Goal: Entertainment & Leisure: Consume media (video, audio)

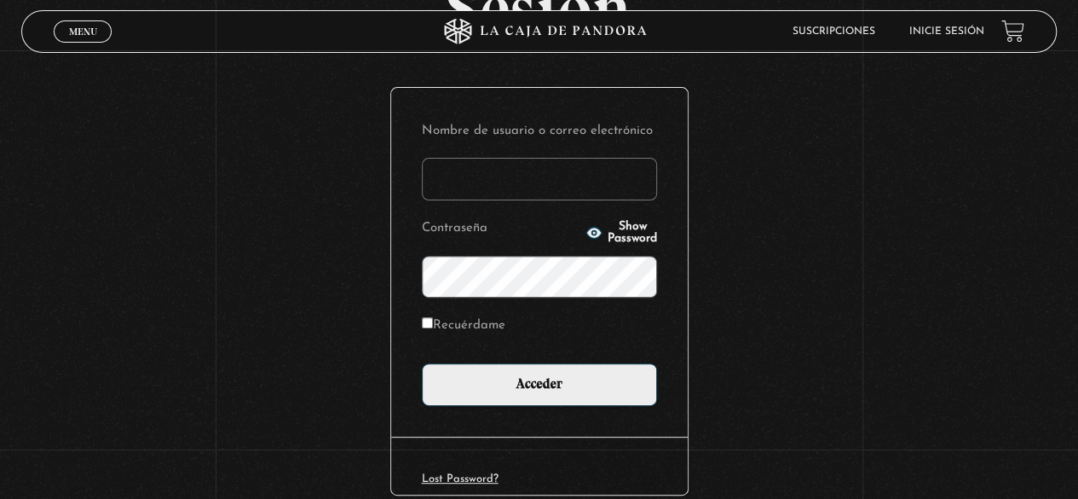
scroll to position [240, 0]
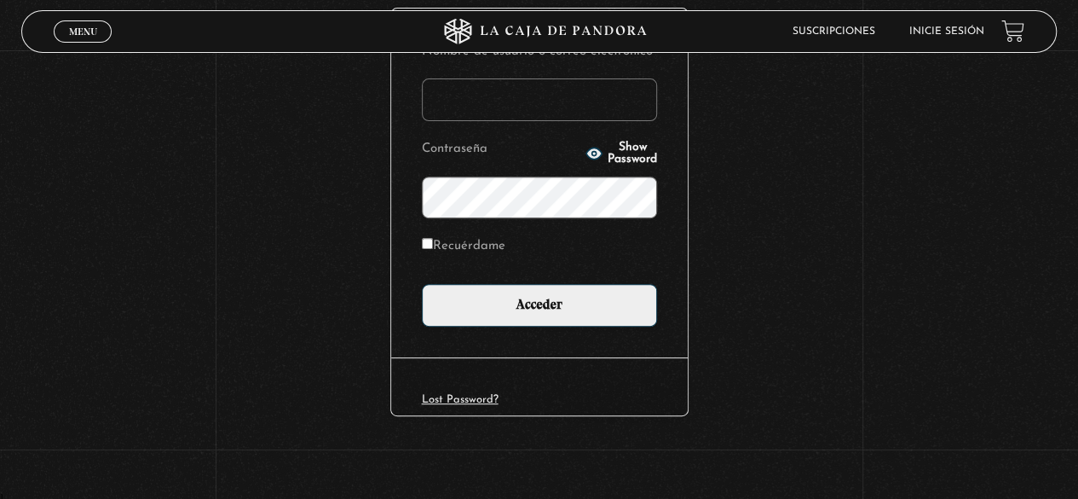
type input "urbinaandrea@hotmail.com"
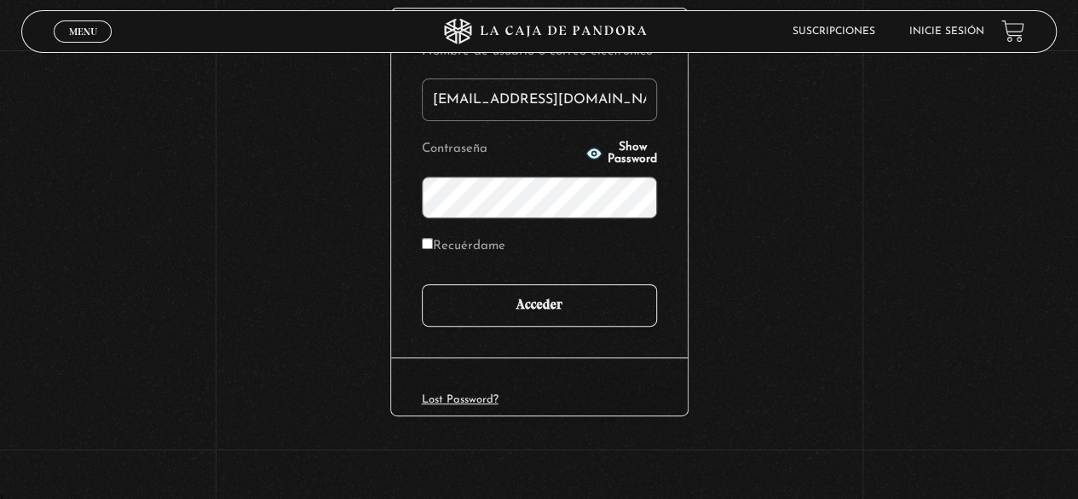
click at [560, 309] on input "Acceder" at bounding box center [539, 305] width 235 height 43
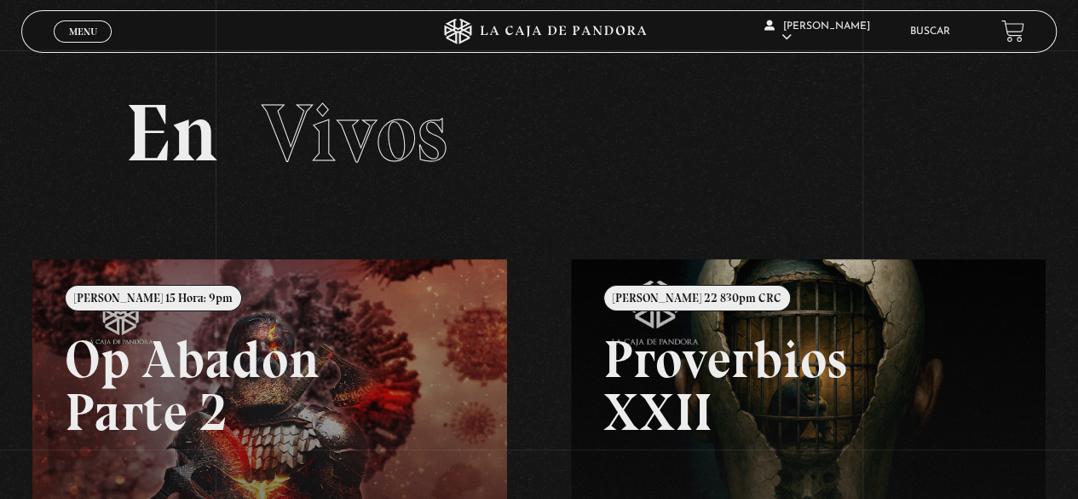
click at [97, 36] on link "Menu Cerrar" at bounding box center [83, 31] width 58 height 22
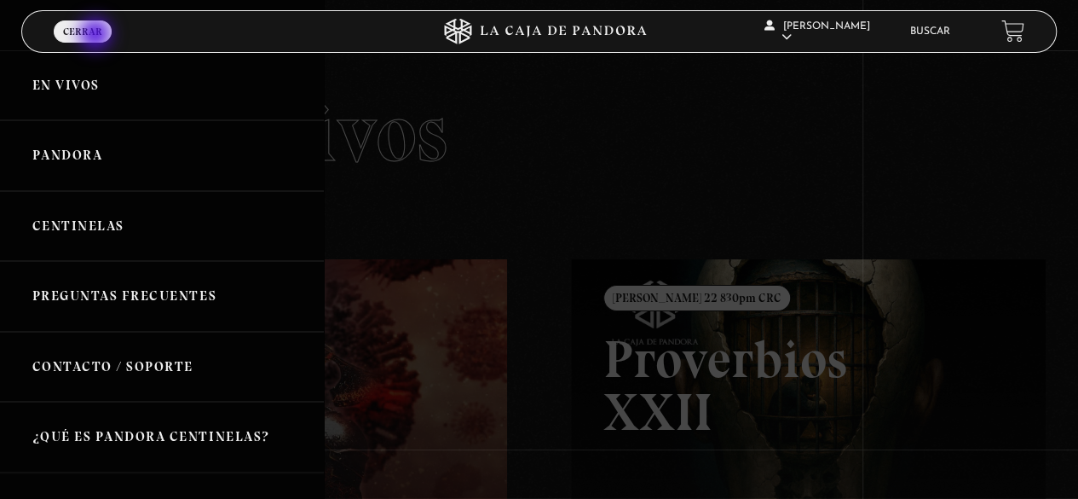
click at [116, 221] on link "Centinelas" at bounding box center [162, 226] width 324 height 71
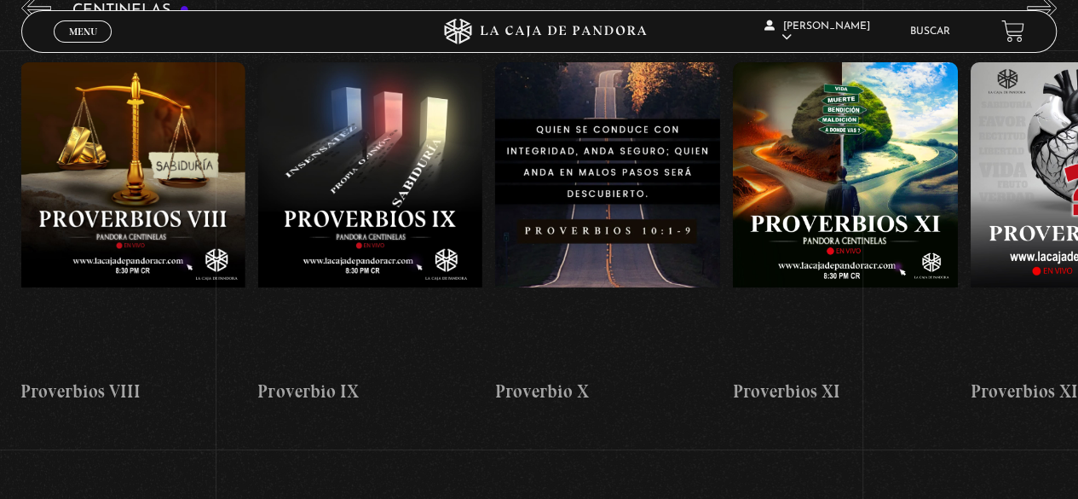
scroll to position [0, 2377]
click at [596, 199] on figure at bounding box center [606, 215] width 225 height 307
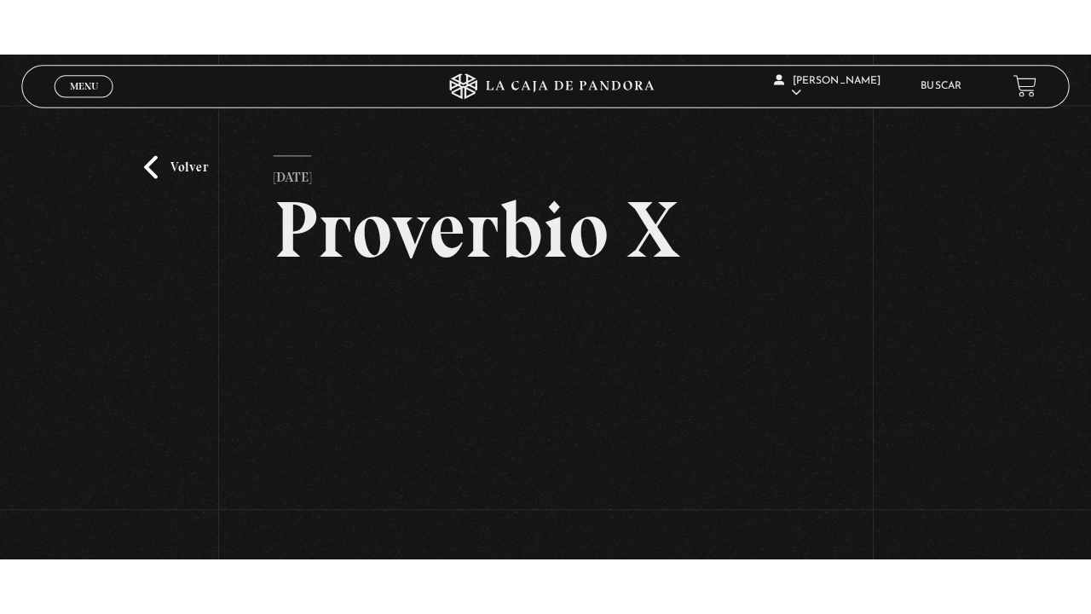
scroll to position [156, 0]
